Goal: Entertainment & Leisure: Consume media (video, audio)

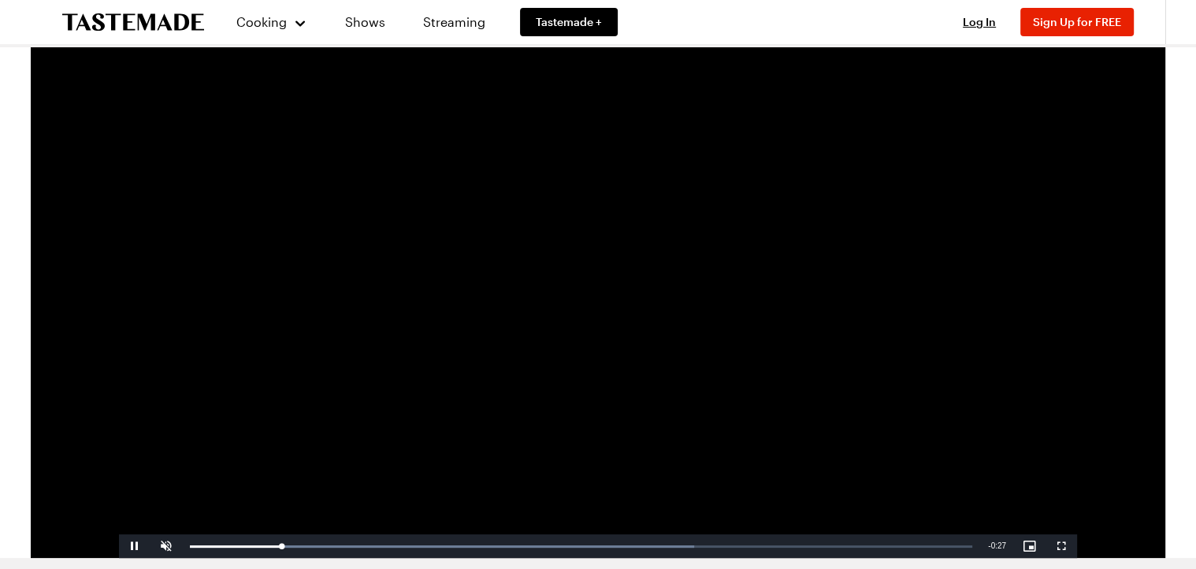
scroll to position [66, 0]
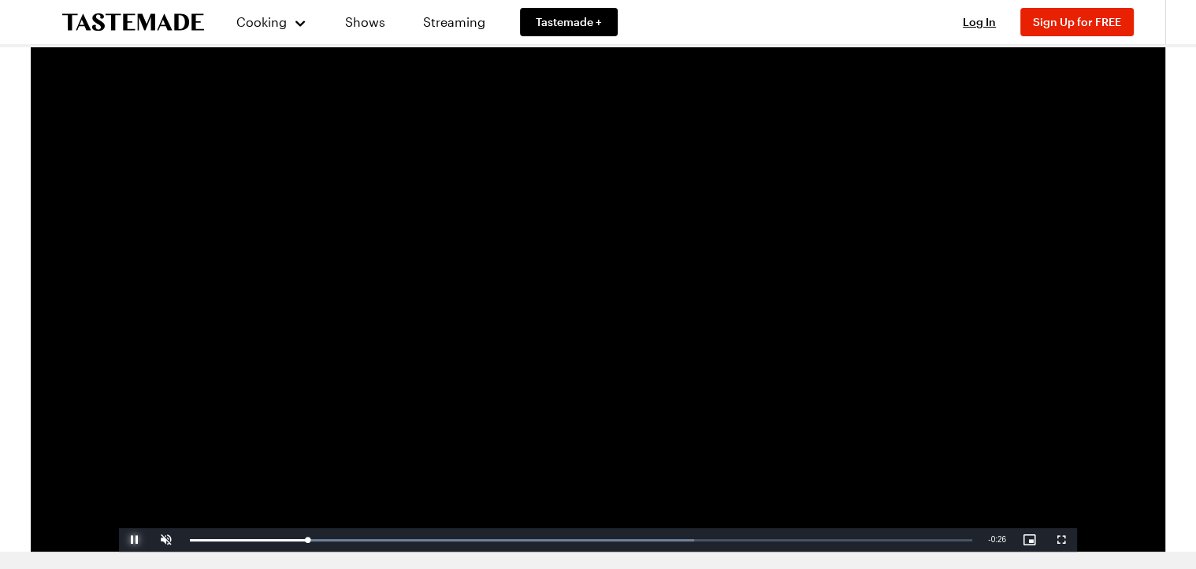
click at [129, 540] on span "Video Player" at bounding box center [135, 540] width 32 height 0
